Goal: Transaction & Acquisition: Purchase product/service

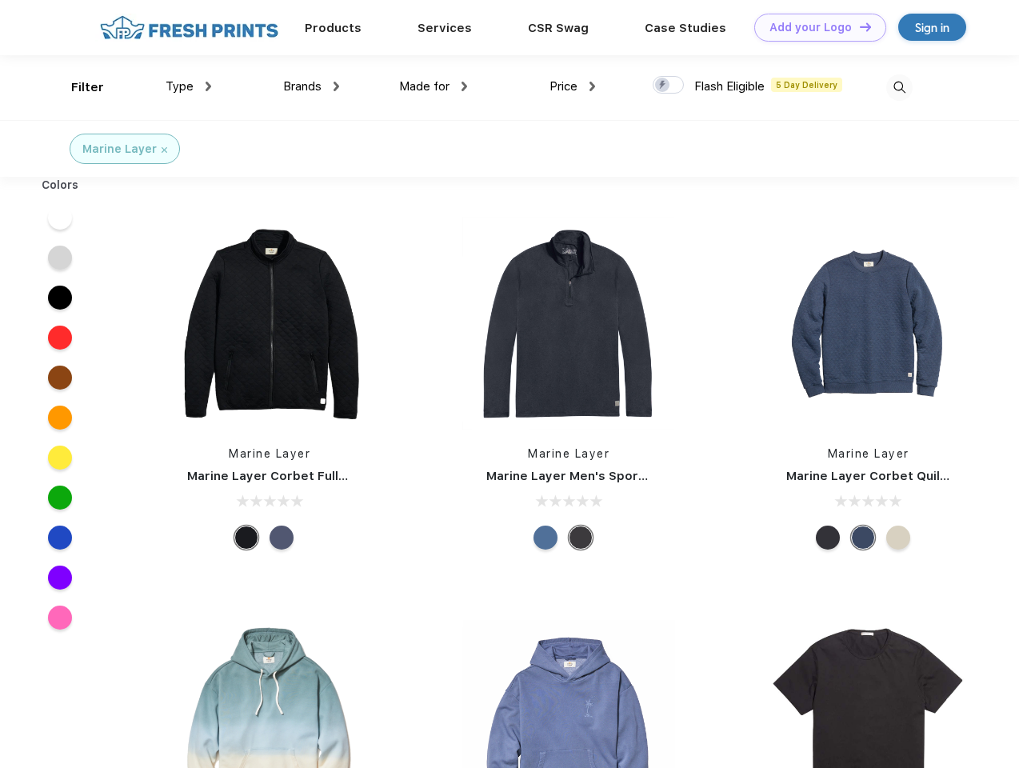
click at [815, 27] on link "Add your Logo Design Tool" at bounding box center [821, 28] width 132 height 28
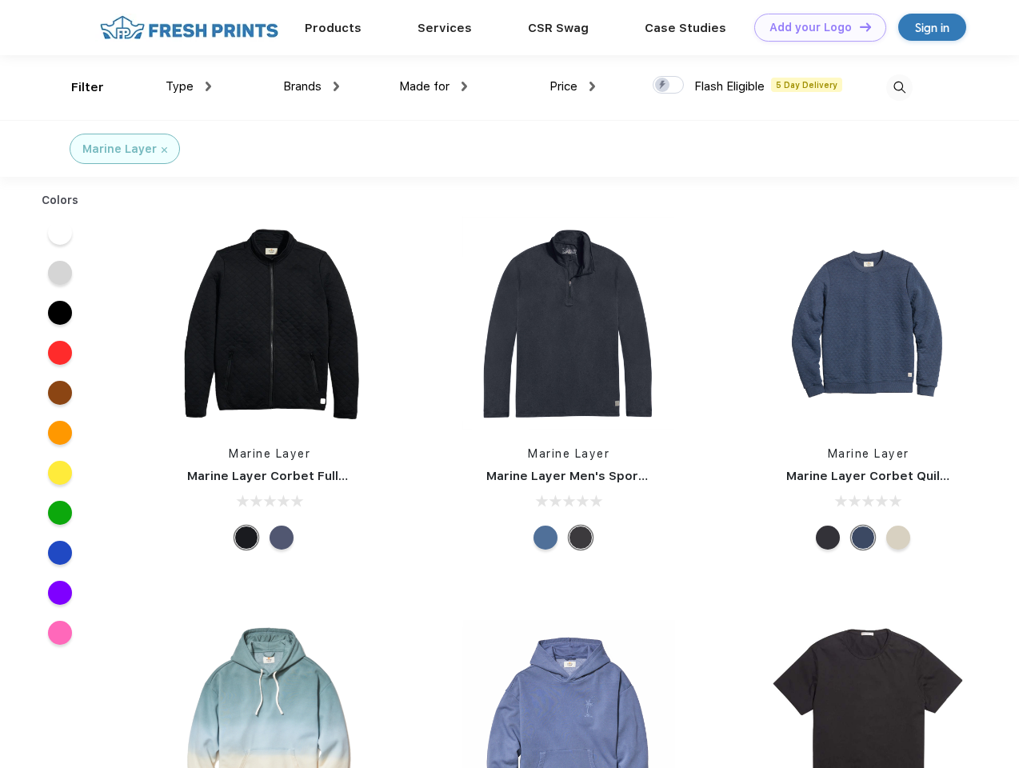
click at [0, 0] on div "Design Tool" at bounding box center [0, 0] width 0 height 0
click at [859, 26] on link "Add your Logo Design Tool" at bounding box center [821, 28] width 132 height 28
click at [77, 87] on div "Filter" at bounding box center [87, 87] width 33 height 18
click at [189, 86] on span "Type" at bounding box center [180, 86] width 28 height 14
click at [311, 86] on span "Brands" at bounding box center [302, 86] width 38 height 14
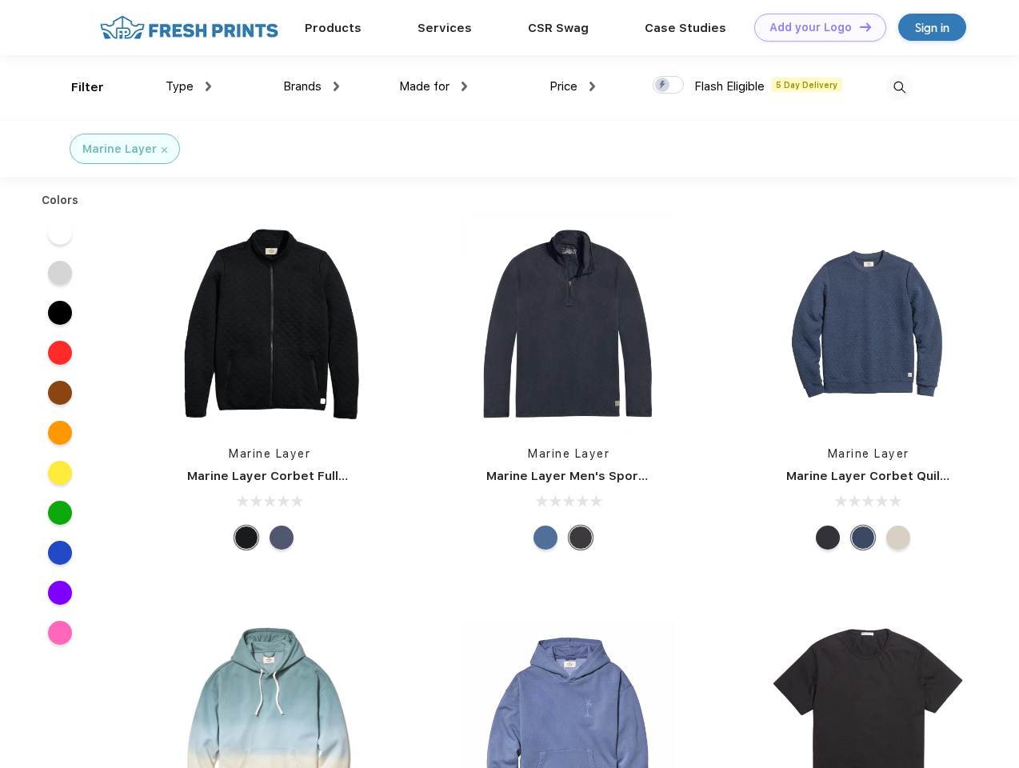
click at [434, 86] on span "Made for" at bounding box center [424, 86] width 50 height 14
click at [573, 86] on span "Price" at bounding box center [564, 86] width 28 height 14
click at [669, 86] on div at bounding box center [668, 85] width 31 height 18
click at [663, 86] on input "checkbox" at bounding box center [658, 80] width 10 height 10
click at [899, 87] on img at bounding box center [900, 87] width 26 height 26
